Goal: Task Accomplishment & Management: Complete application form

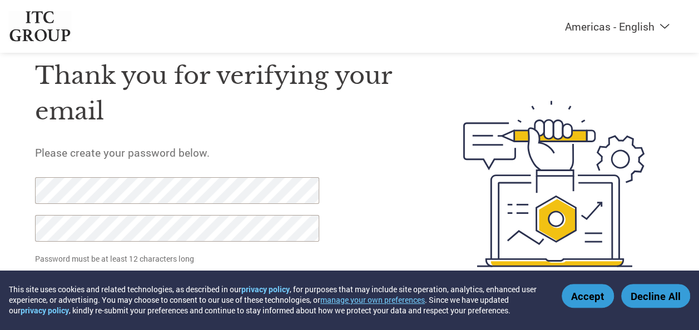
scroll to position [30, 0]
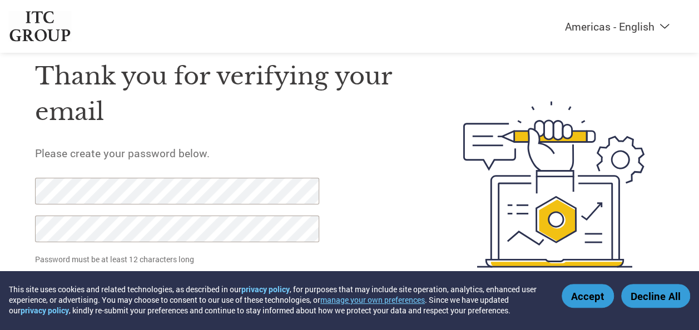
click at [588, 299] on button "Accept" at bounding box center [588, 296] width 52 height 24
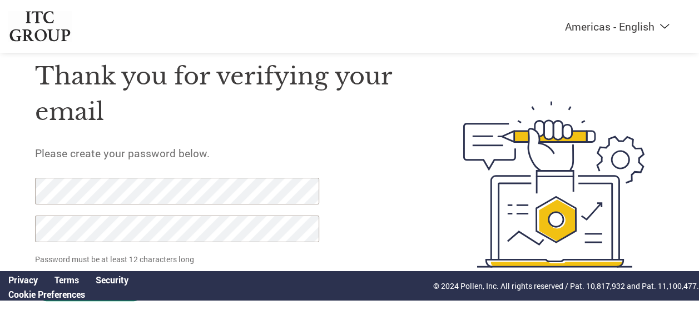
scroll to position [54, 0]
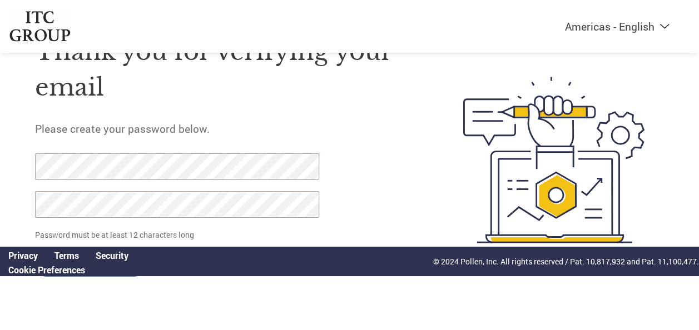
click at [341, 204] on div "Thank you for verifying your email Please create your password below. Password …" at bounding box center [224, 160] width 378 height 285
click at [91, 275] on div "Cookie Preferences" at bounding box center [68, 270] width 137 height 12
click at [66, 274] on link "Cookie Preferences" at bounding box center [46, 270] width 77 height 12
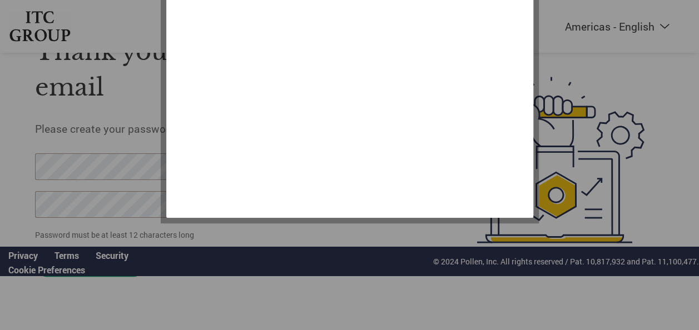
scroll to position [0, 0]
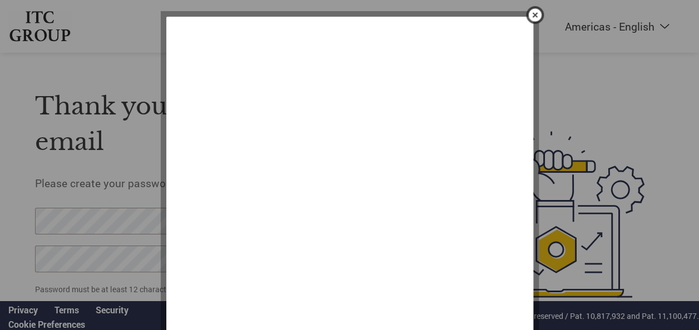
click at [533, 15] on img "close" at bounding box center [535, 15] width 19 height 19
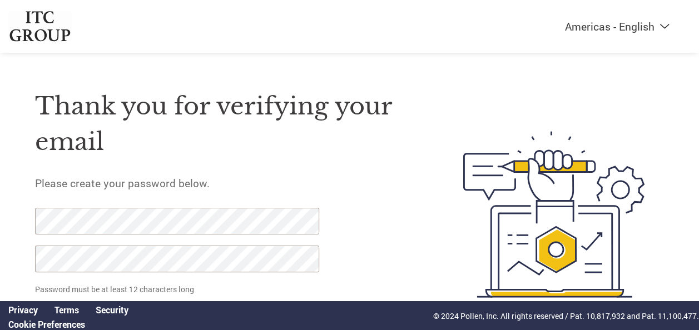
scroll to position [54, 0]
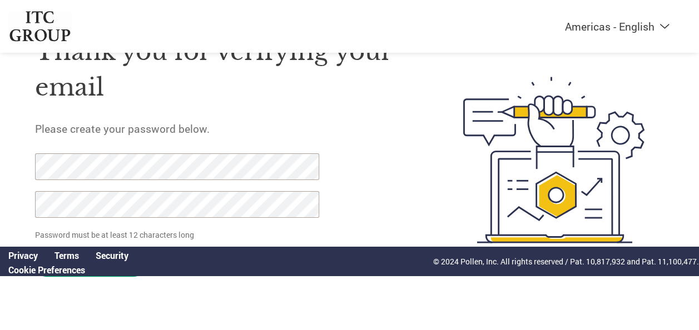
click at [133, 277] on form "Password must be at least 12 characters long Set Password Need help? Contact Su…" at bounding box center [186, 218] width 302 height 130
click at [31, 270] on link "Cookie Preferences" at bounding box center [46, 270] width 77 height 12
click at [98, 275] on div "Cookie Preferences" at bounding box center [68, 270] width 137 height 12
click at [54, 276] on input "Set Password" at bounding box center [90, 265] width 110 height 23
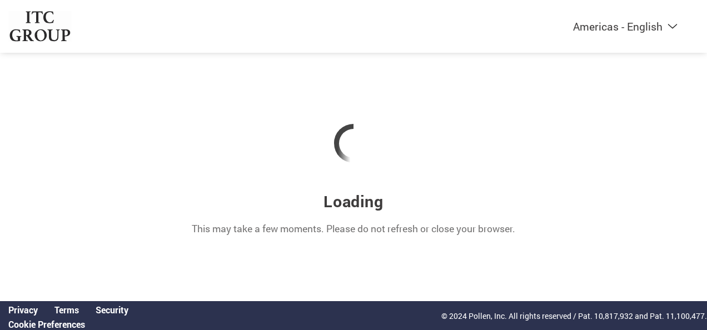
click at [658, 23] on select "Americas - English Américas - Español [GEOGRAPHIC_DATA] - Português [GEOGRAPHIC…" at bounding box center [556, 26] width 257 height 14
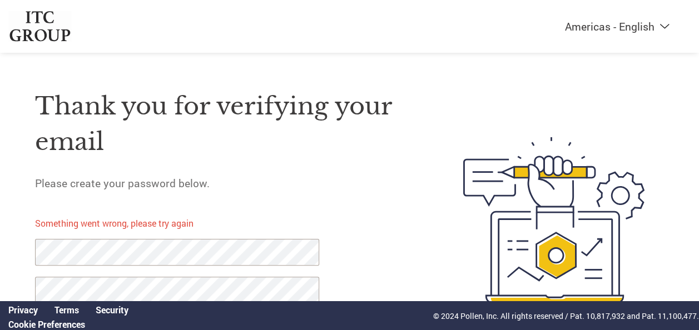
click at [343, 138] on h1 "Thank you for verifying your email" at bounding box center [224, 124] width 378 height 72
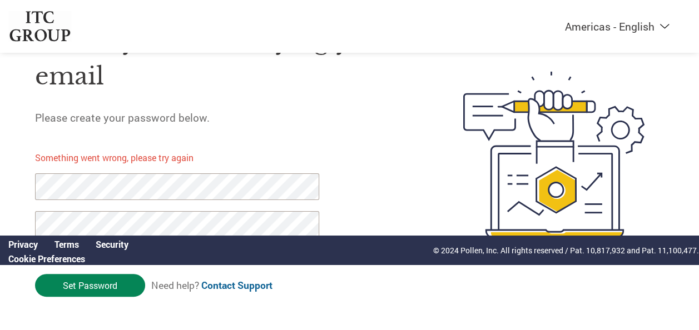
click at [102, 285] on input "Set Password" at bounding box center [90, 285] width 110 height 23
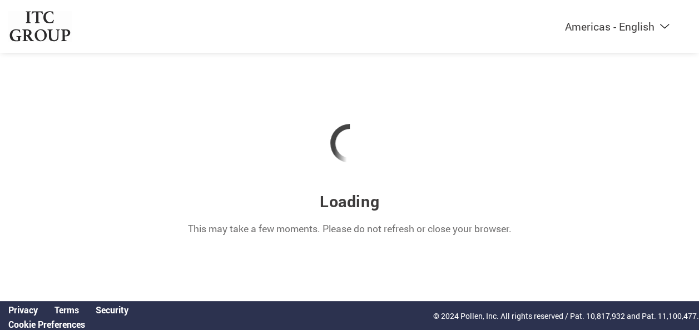
scroll to position [0, 0]
